Goal: Complete application form

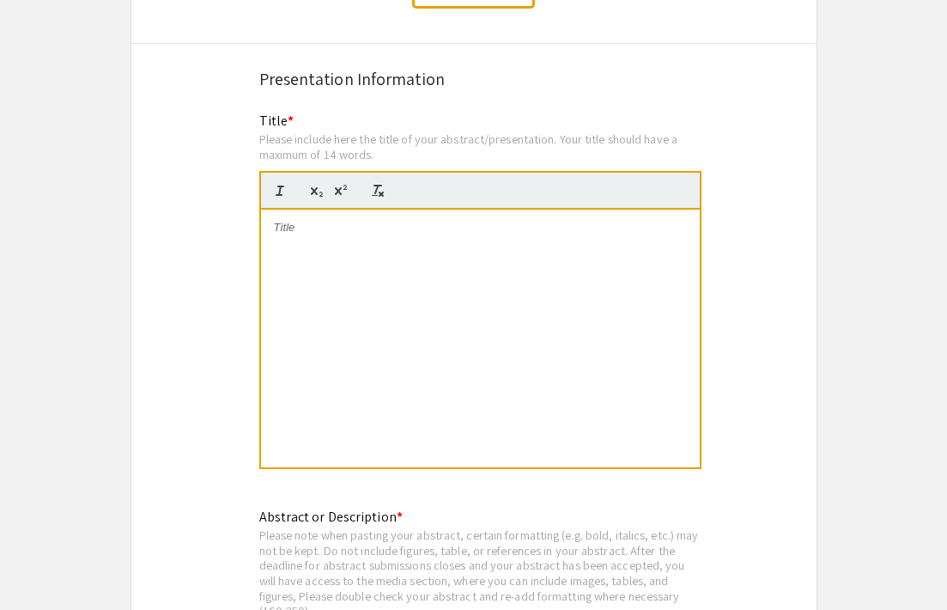
scroll to position [3078, 0]
click at [301, 229] on div at bounding box center [480, 339] width 439 height 258
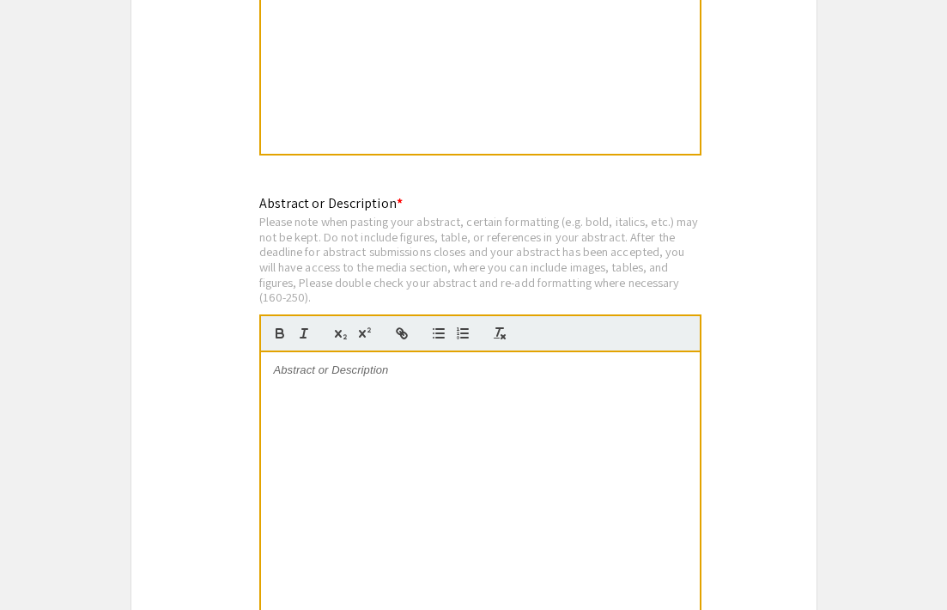
scroll to position [3407, 0]
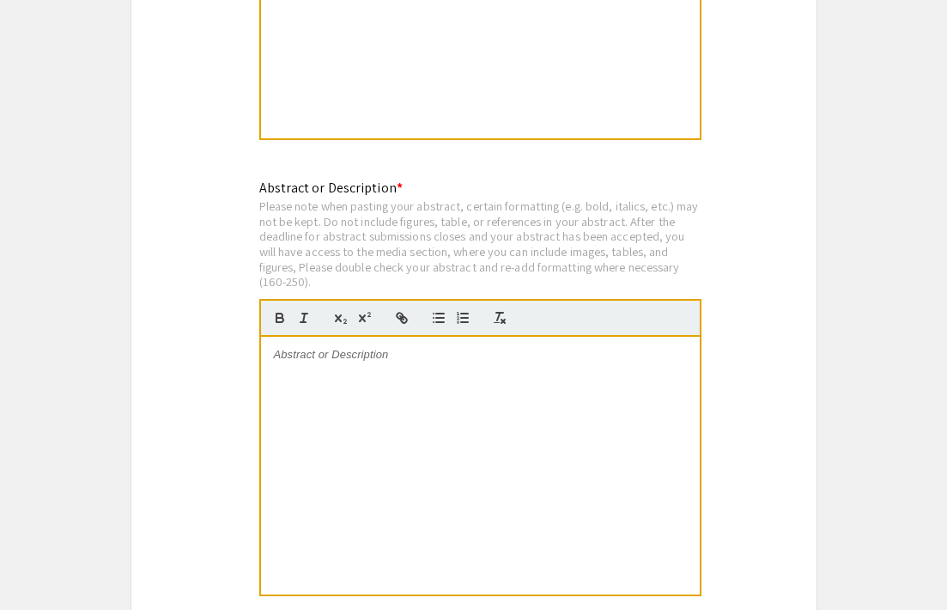
click at [299, 354] on div at bounding box center [480, 466] width 439 height 258
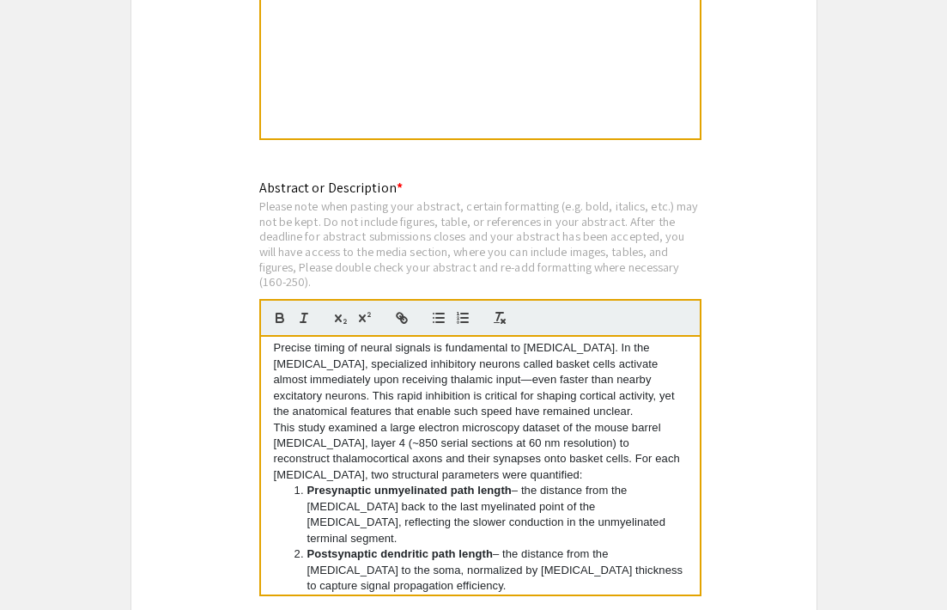
scroll to position [0, 0]
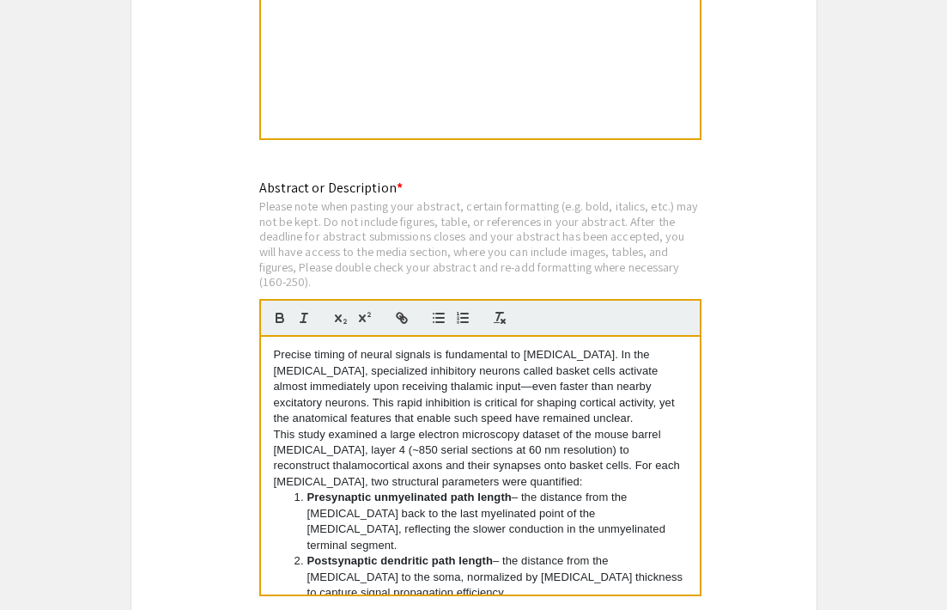
click at [495, 379] on p "Precise timing of neural signals is fundamental to [MEDICAL_DATA]. In the [MEDI…" at bounding box center [480, 386] width 413 height 79
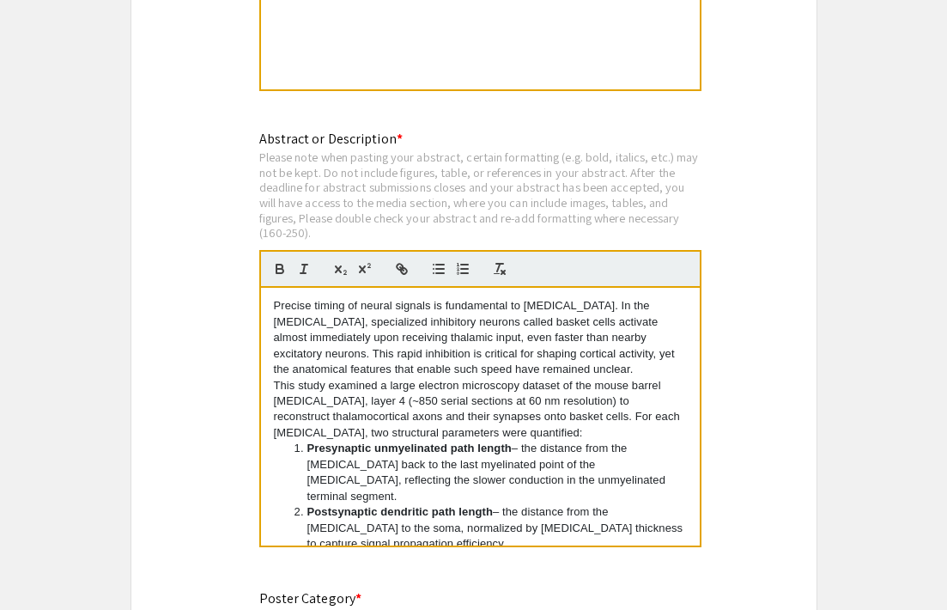
scroll to position [3457, 0]
click at [620, 358] on p "Precise timing of neural signals is fundamental to [MEDICAL_DATA]. In the [MEDI…" at bounding box center [480, 336] width 413 height 79
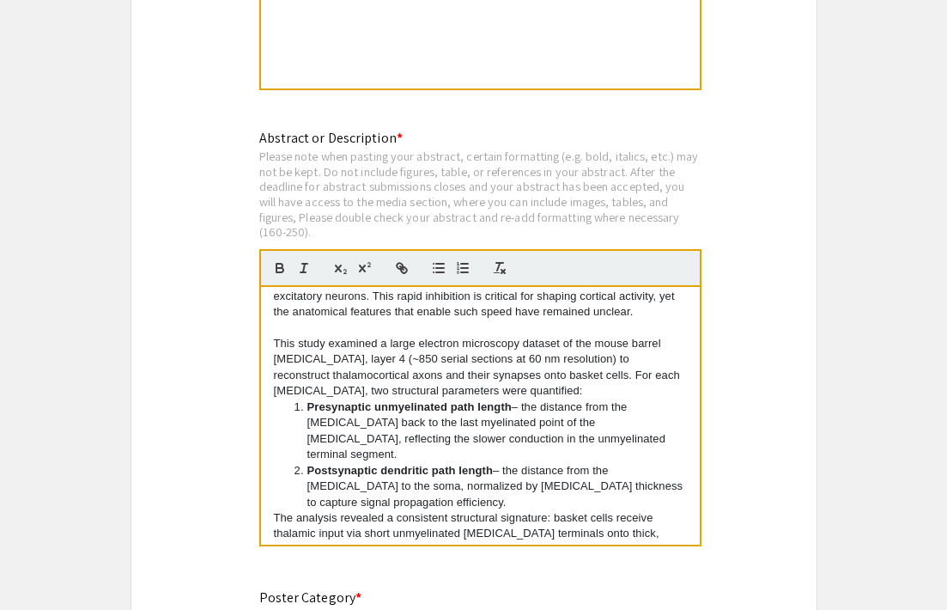
scroll to position [51, 0]
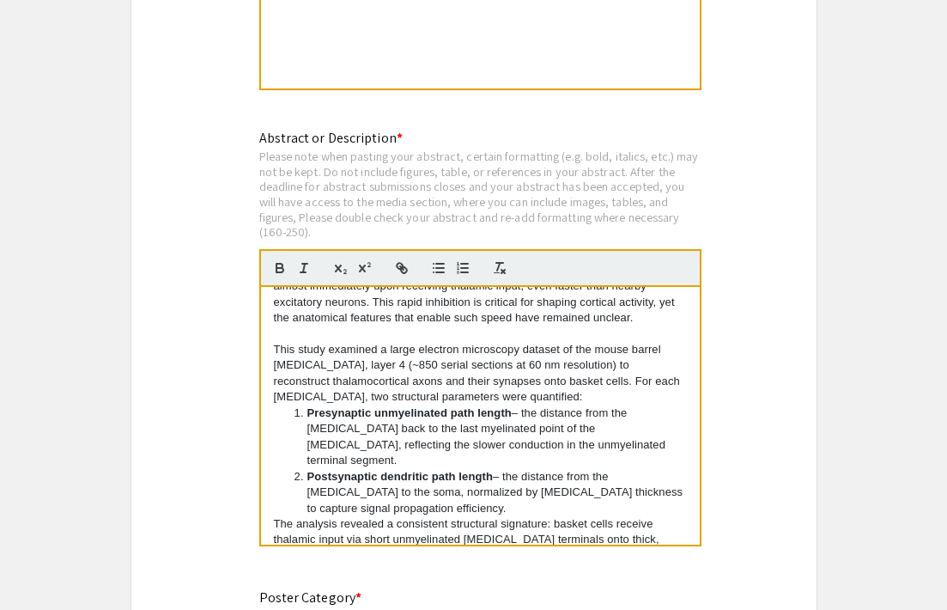
click at [523, 405] on li "Presynaptic unmyelinated path length – the distance from the [MEDICAL_DATA] bac…" at bounding box center [488, 437] width 397 height 64
click at [506, 469] on li "Postsynaptic dendritic path length – the distance from the [MEDICAL_DATA] to th…" at bounding box center [488, 492] width 397 height 47
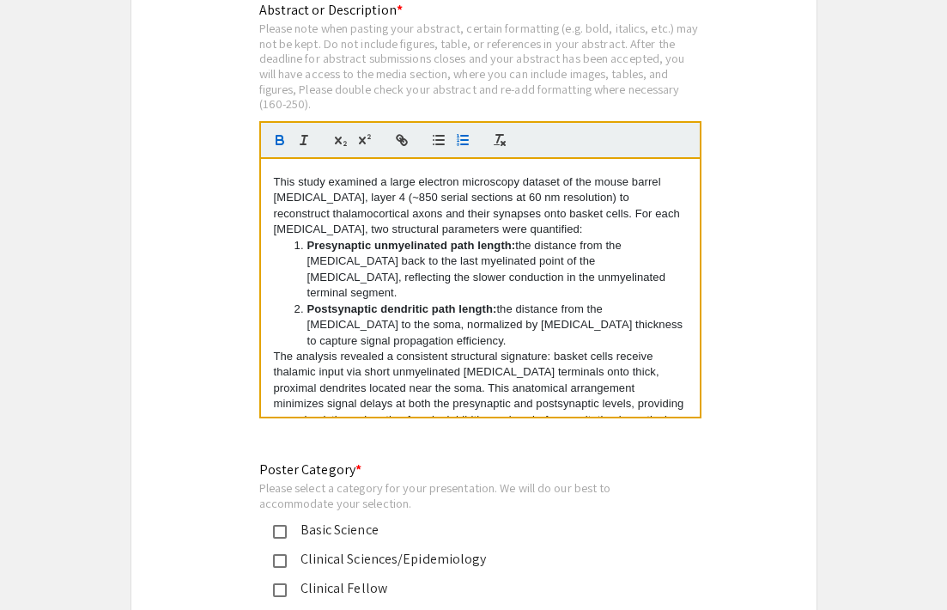
scroll to position [95, 0]
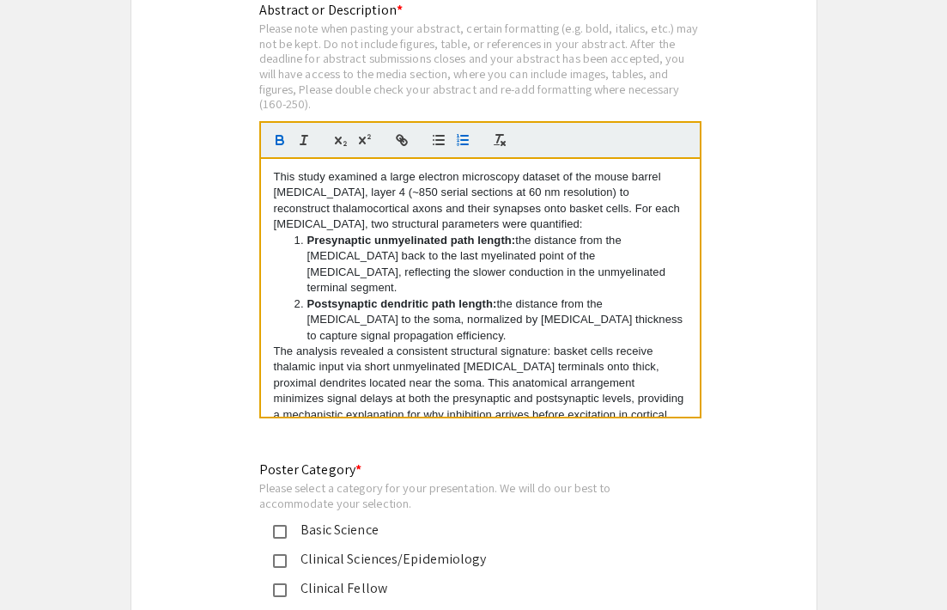
click at [493, 211] on p "This study examined a large electron microscopy dataset of the mouse barrel [ME…" at bounding box center [480, 201] width 413 height 64
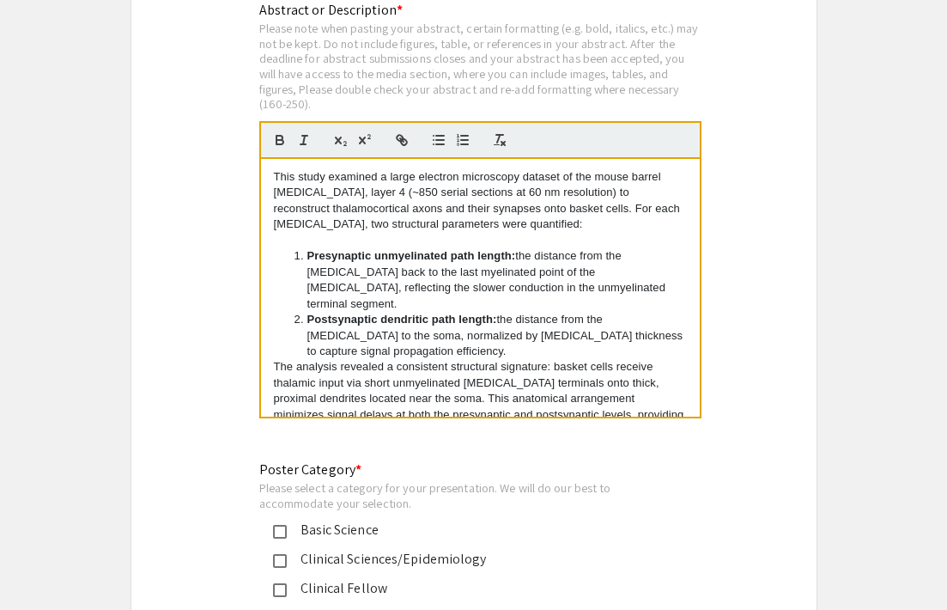
scroll to position [112, 0]
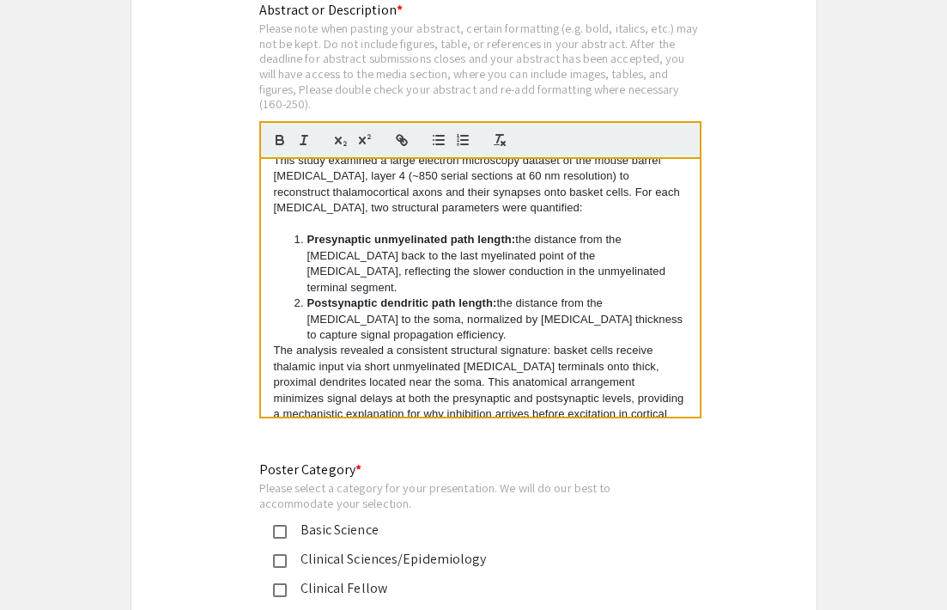
click at [375, 305] on li "Postsynaptic dendritic path length: the distance from the [MEDICAL_DATA] to the…" at bounding box center [488, 318] width 397 height 47
click at [300, 343] on p "The analysis revealed a consistent structural signature: basket cells receive t…" at bounding box center [480, 390] width 413 height 95
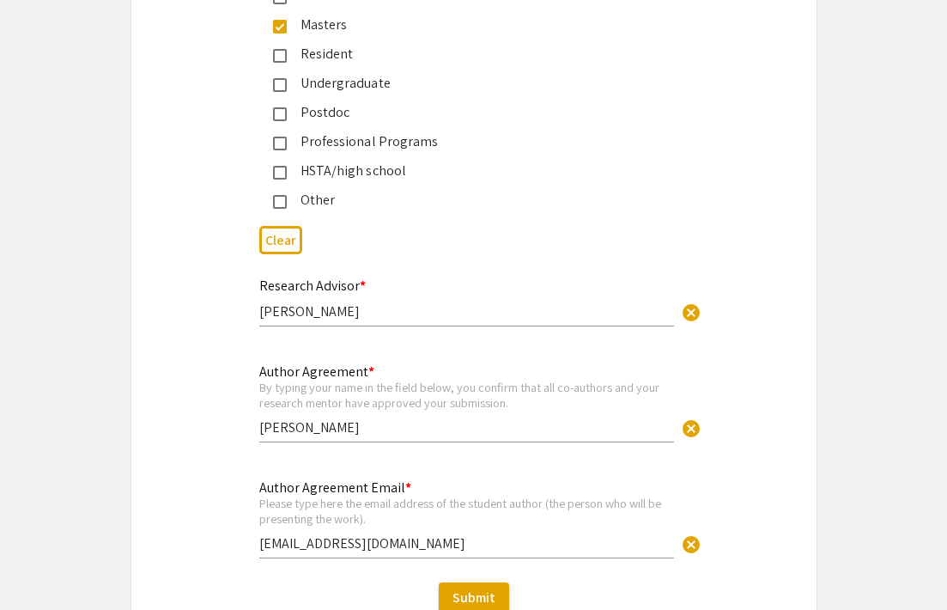
scroll to position [4301, 0]
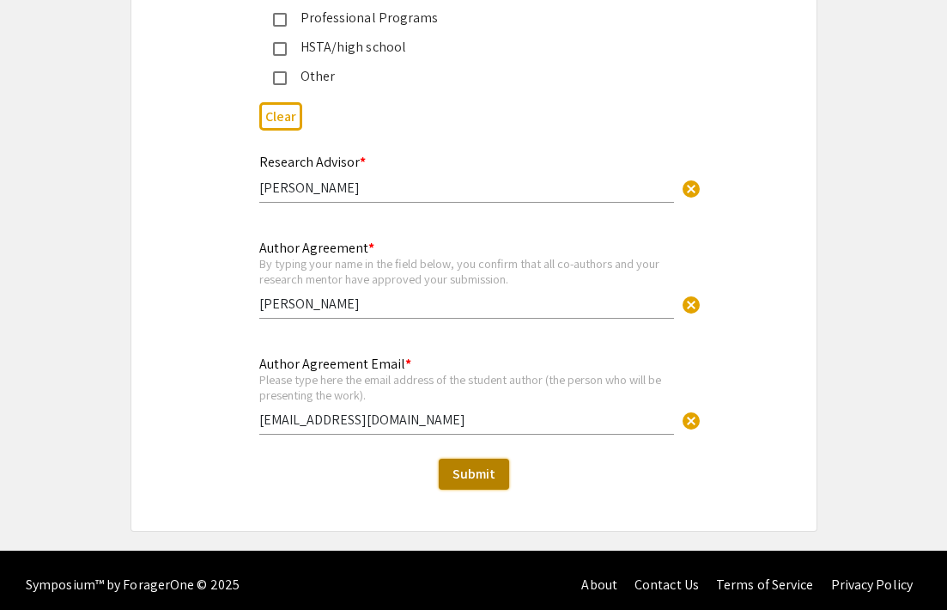
click at [460, 472] on span "Submit" at bounding box center [474, 474] width 43 height 18
